Goal: Information Seeking & Learning: Learn about a topic

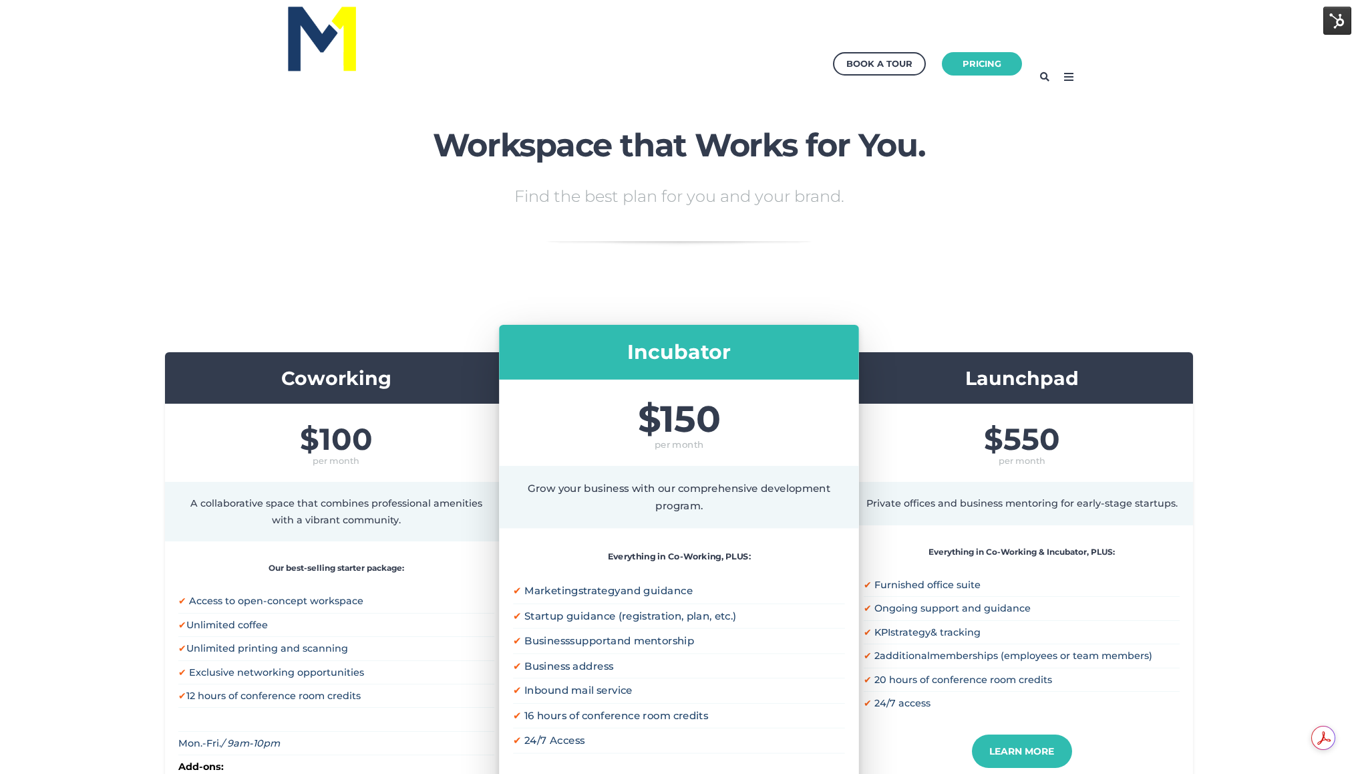
click at [1010, 432] on span "$550" at bounding box center [1022, 439] width 316 height 30
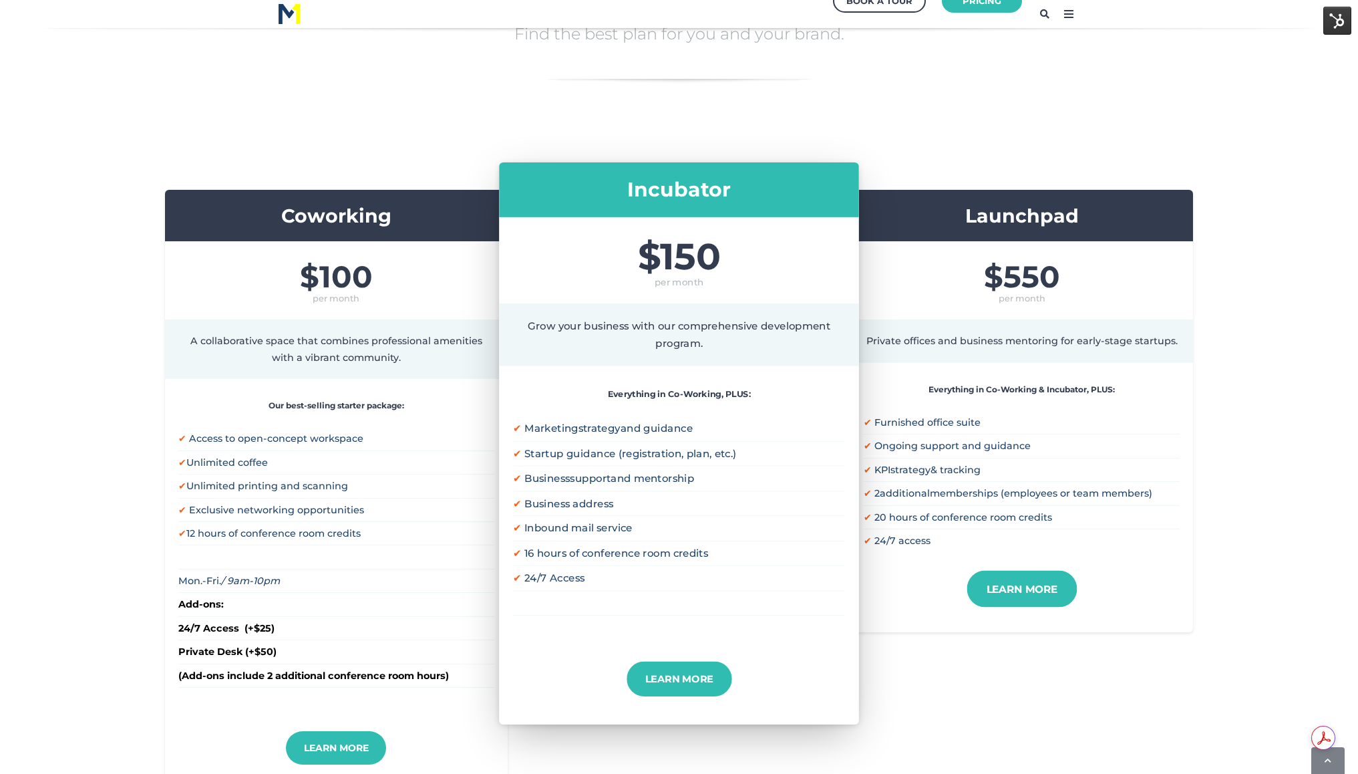
click at [1010, 596] on link "Learn More" at bounding box center [1022, 589] width 110 height 37
click at [887, 123] on div "Coworking $100 per month A collaborative space that combines professional ameni…" at bounding box center [679, 490] width 1358 height 735
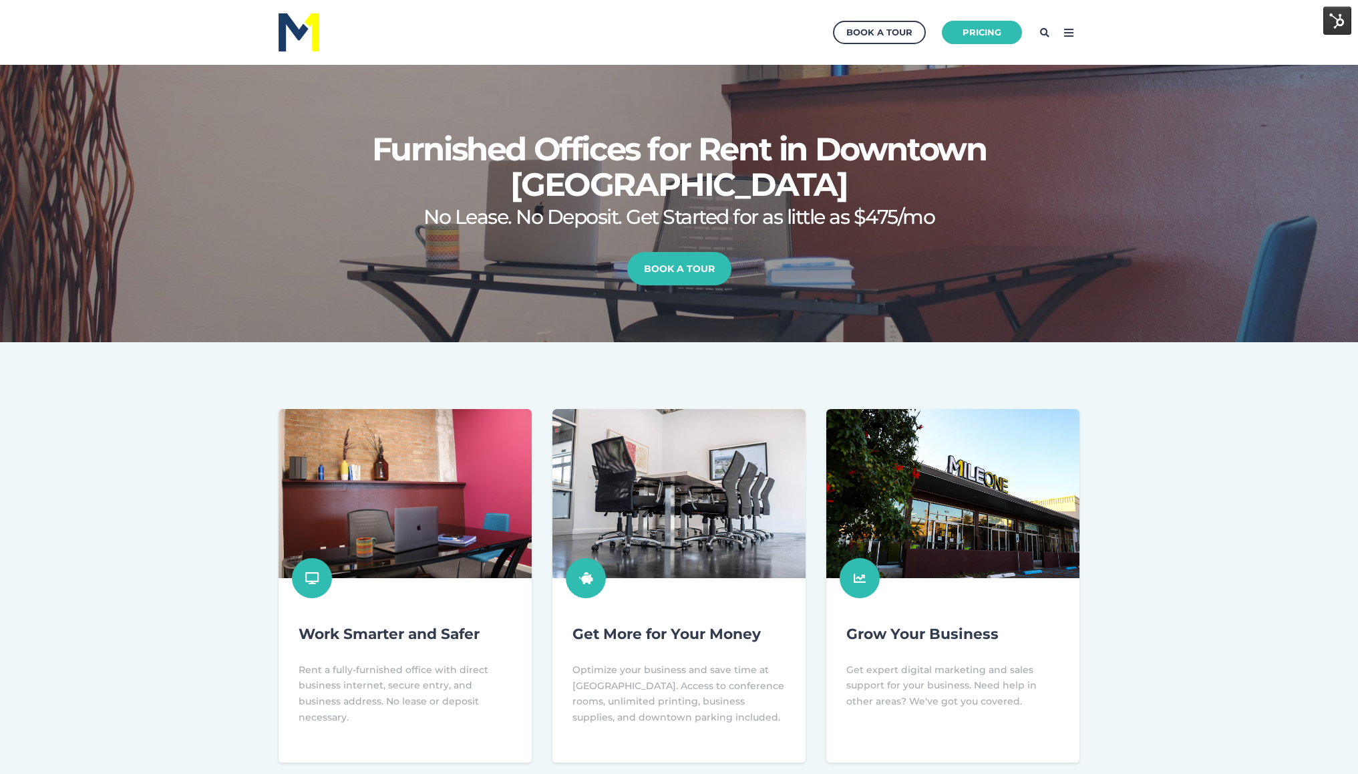
click at [1070, 33] on icon at bounding box center [1068, 32] width 21 height 21
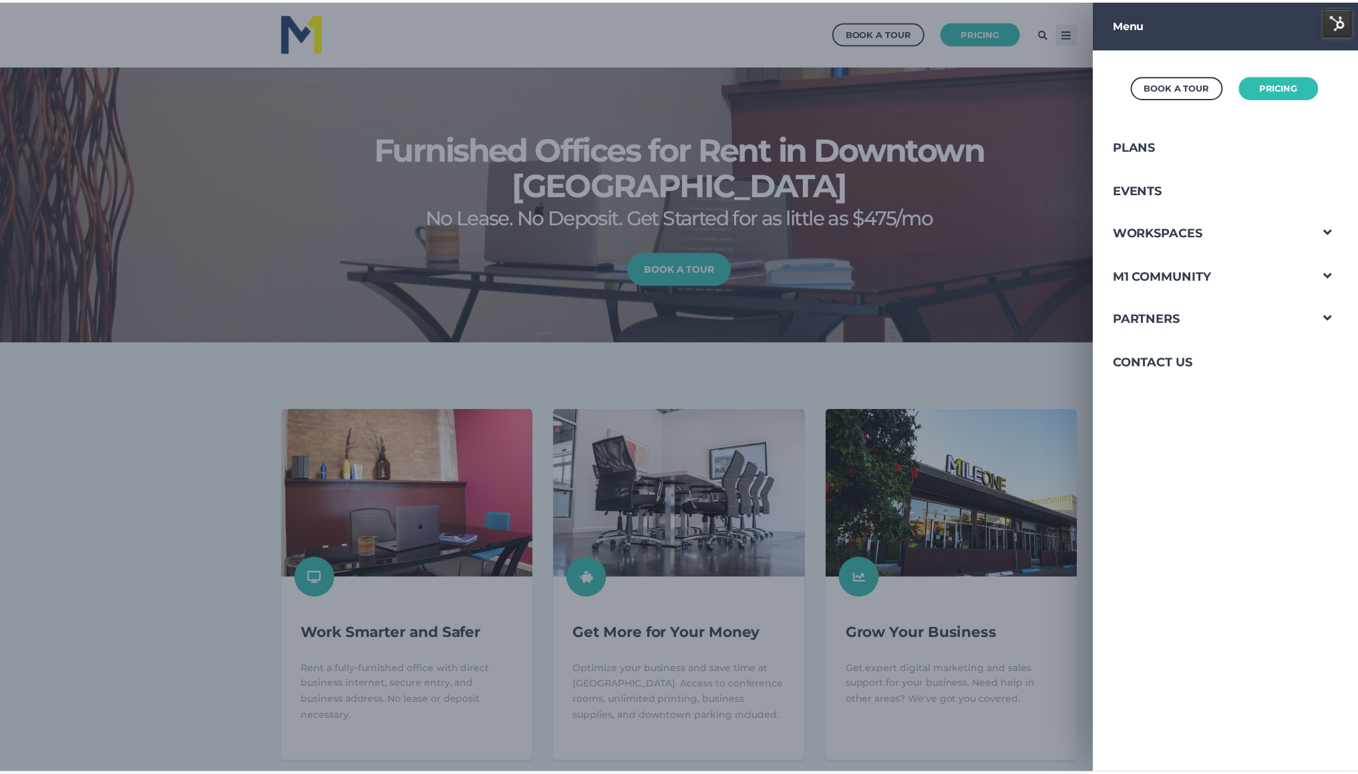
scroll to position [310, 1382]
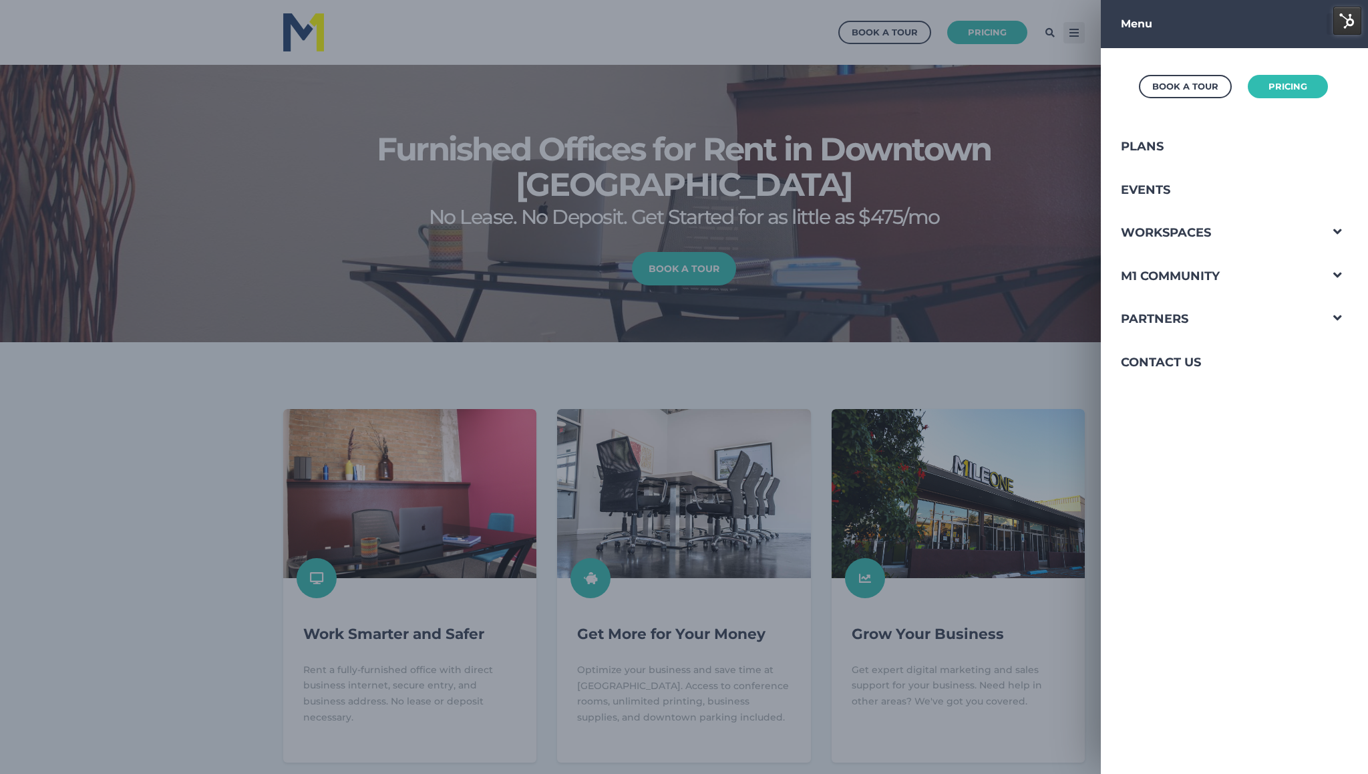
click at [1327, 25] on icon at bounding box center [1337, 23] width 21 height 21
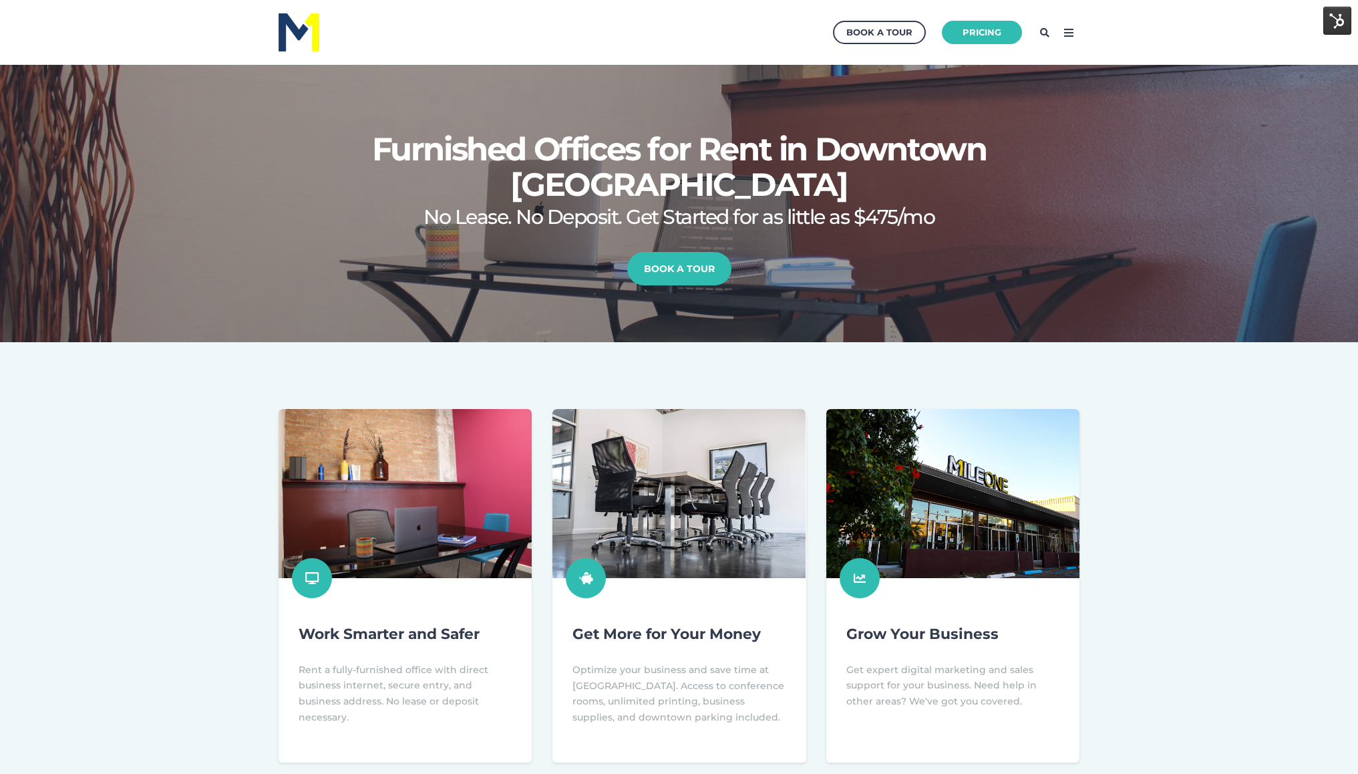
scroll to position [66509, 65448]
